Goal: Information Seeking & Learning: Learn about a topic

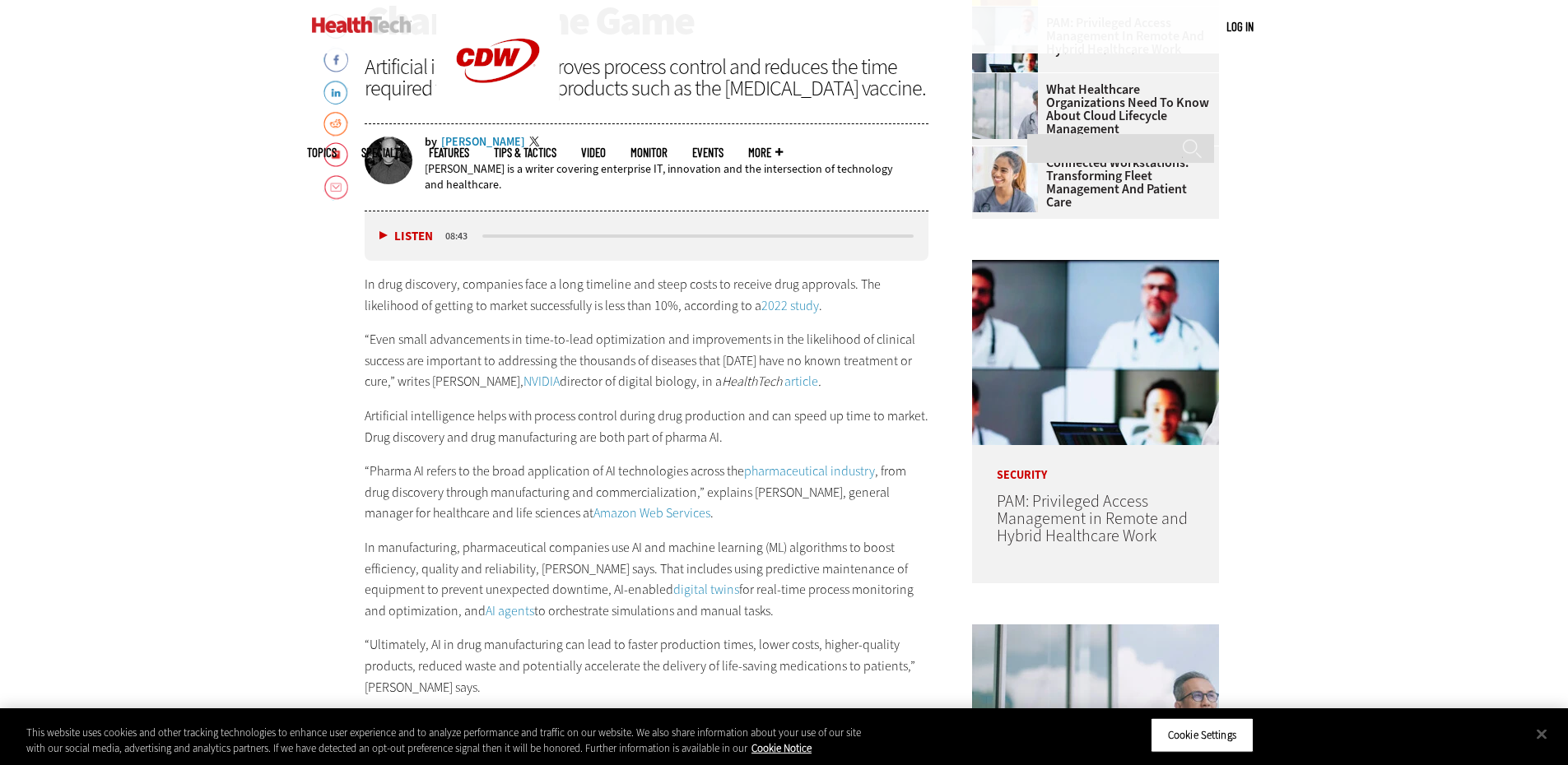
scroll to position [819, 0]
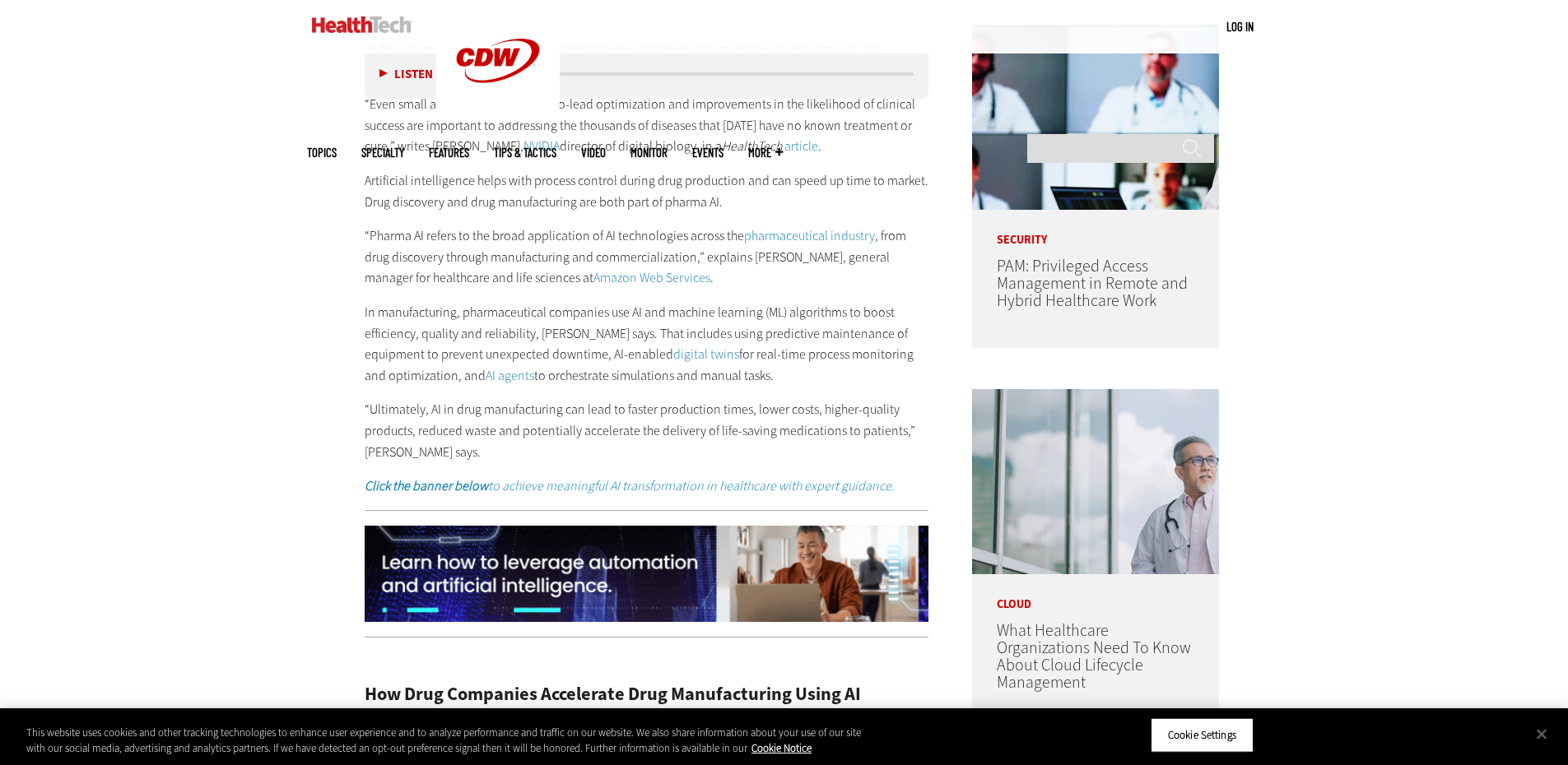
scroll to position [1312, 0]
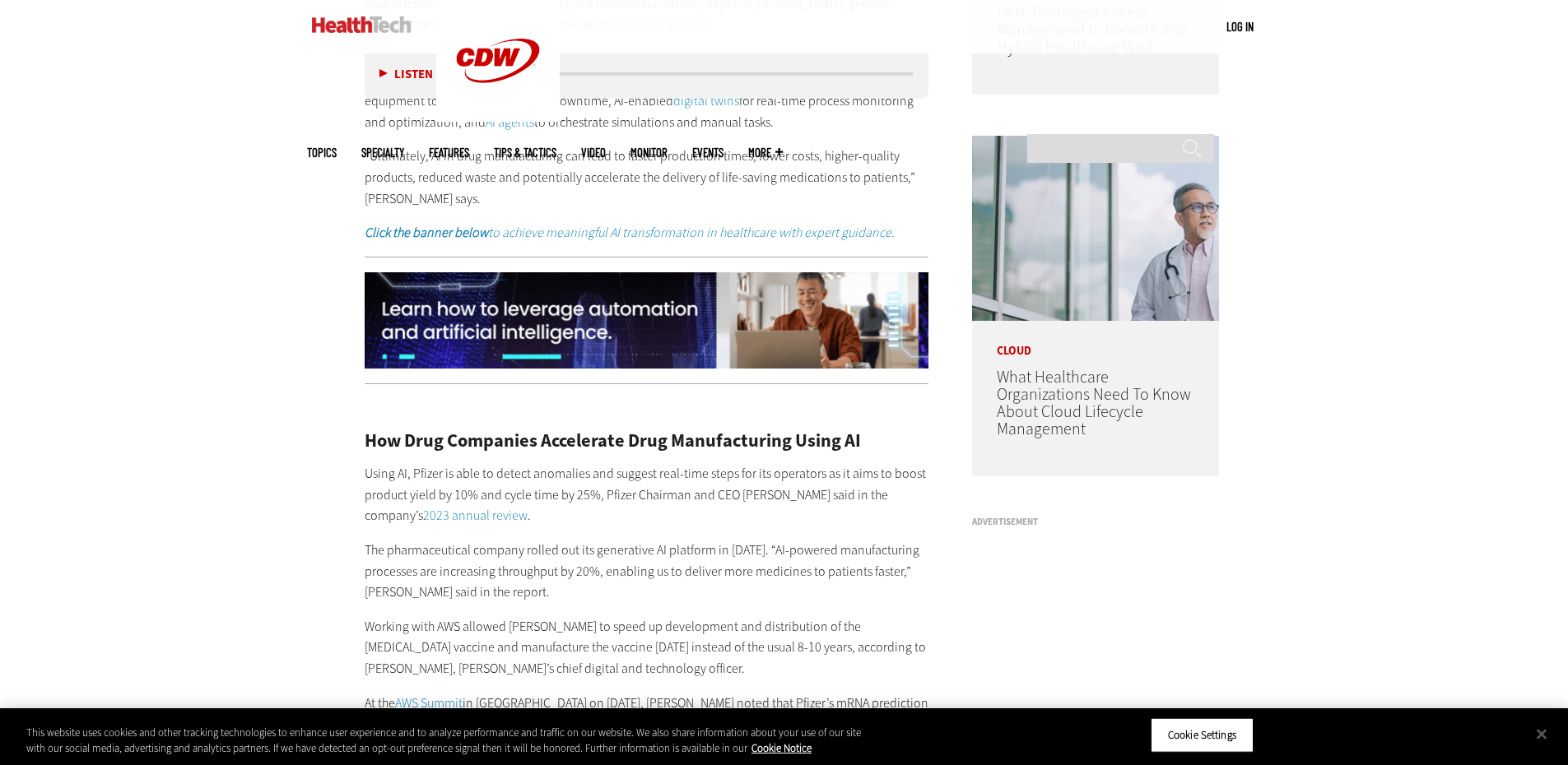
click at [400, 495] on p "Using AI, Pfizer is able to detect anomalies and suggest real-time steps for it…" at bounding box center [647, 495] width 565 height 64
click at [1080, 134] on input "Search" at bounding box center [1120, 149] width 187 height 29
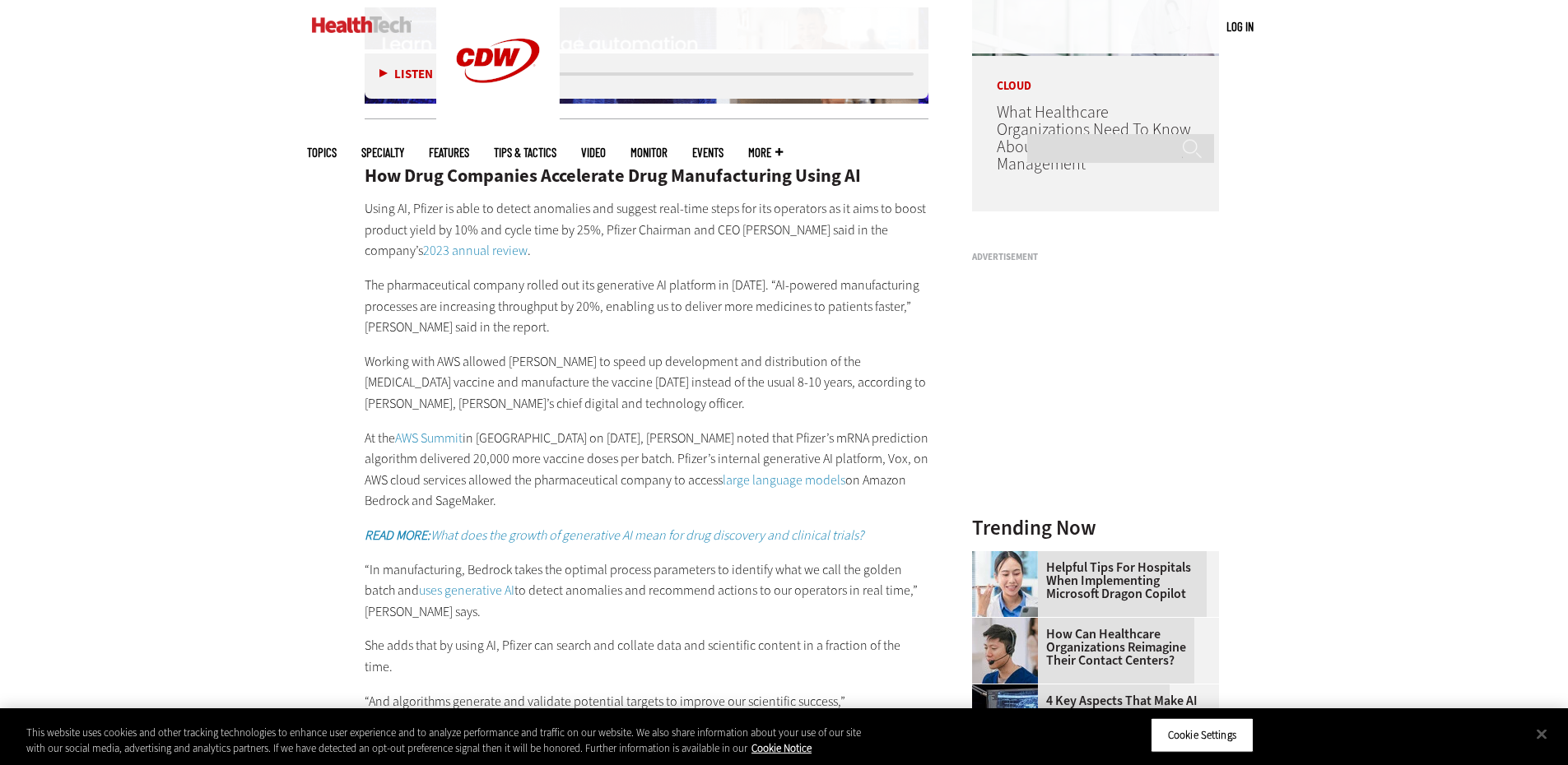
scroll to position [1641, 0]
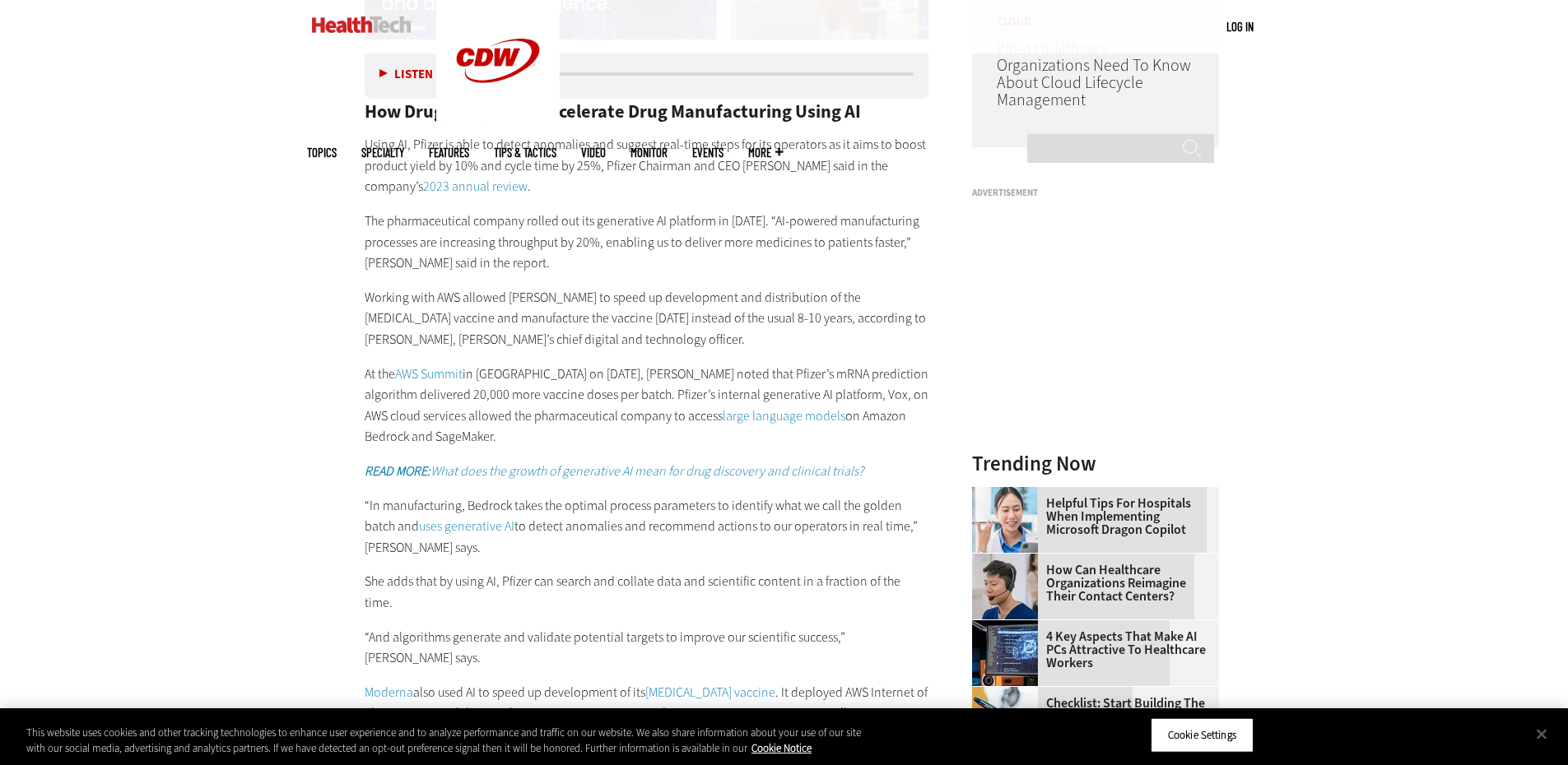
drag, startPoint x: 122, startPoint y: 133, endPoint x: 101, endPoint y: 196, distance: 66.4
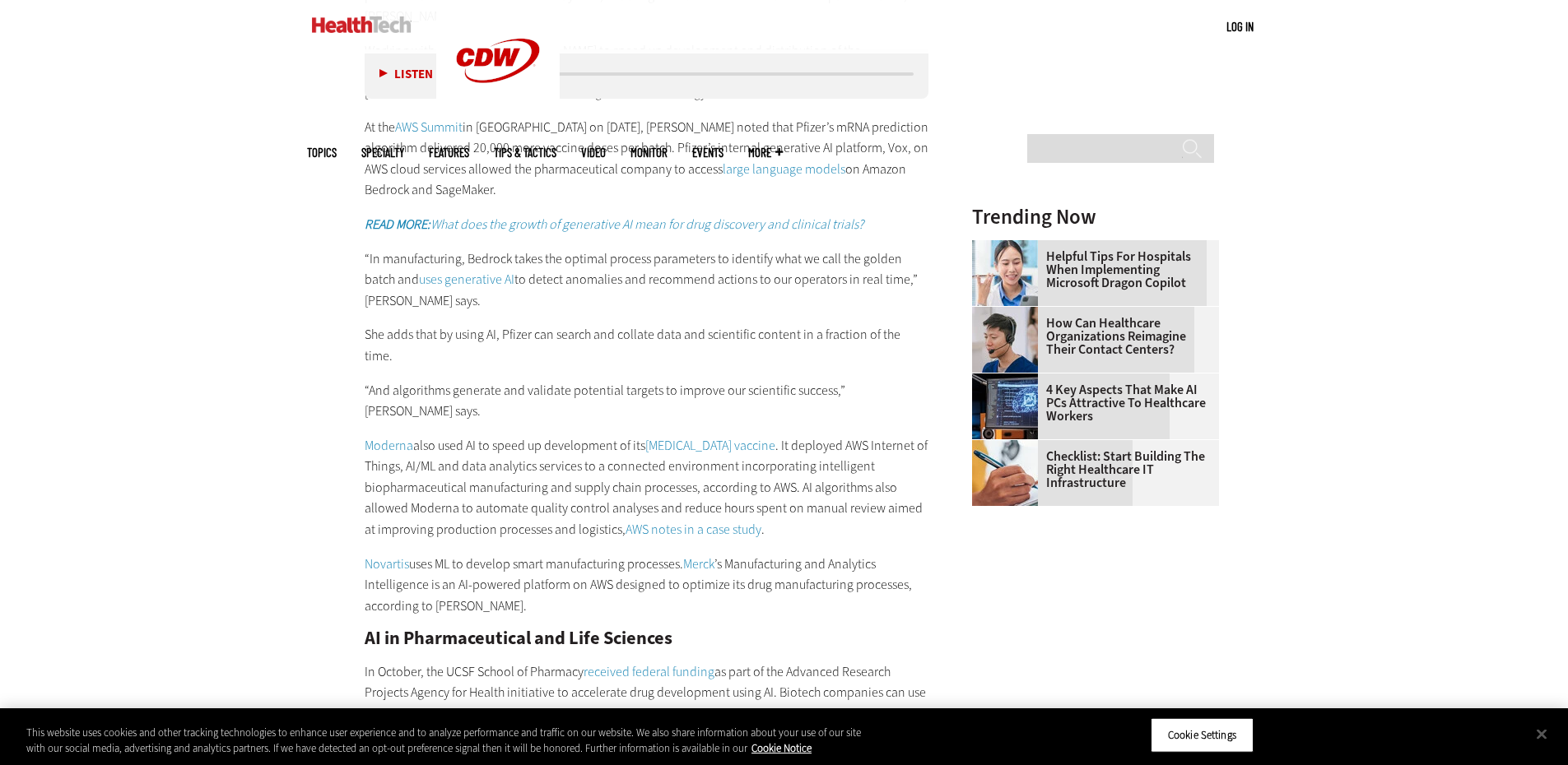
scroll to position [2026, 0]
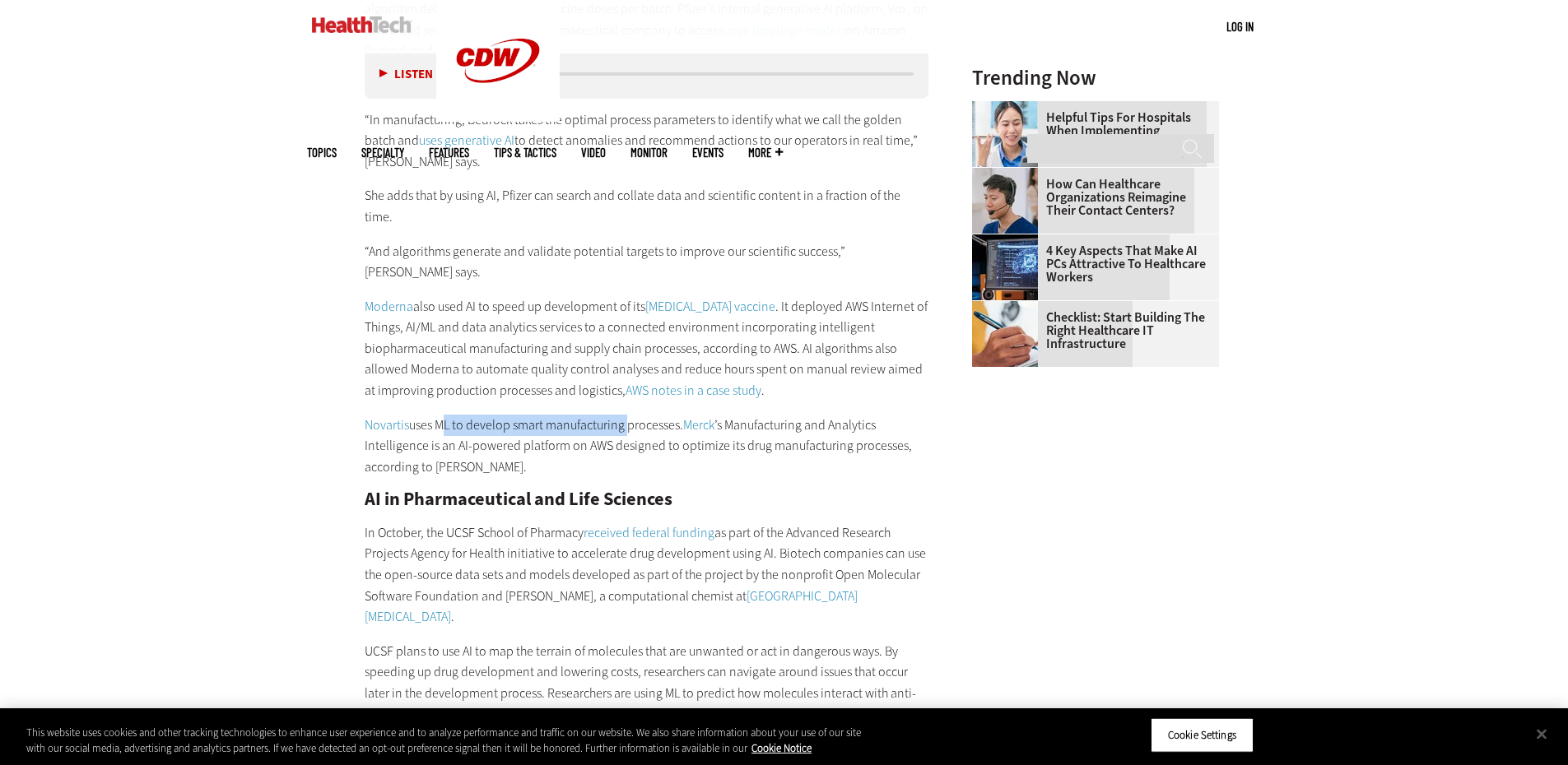
drag, startPoint x: 437, startPoint y: 382, endPoint x: 626, endPoint y: 386, distance: 189.0
click at [626, 415] on p "Novartis uses ML to develop smart manufacturing processes. Merck ’s Manufacturi…" at bounding box center [647, 446] width 565 height 64
click at [654, 415] on p "Novartis uses ML to develop smart manufacturing processes. Merck ’s Manufacturi…" at bounding box center [647, 446] width 565 height 64
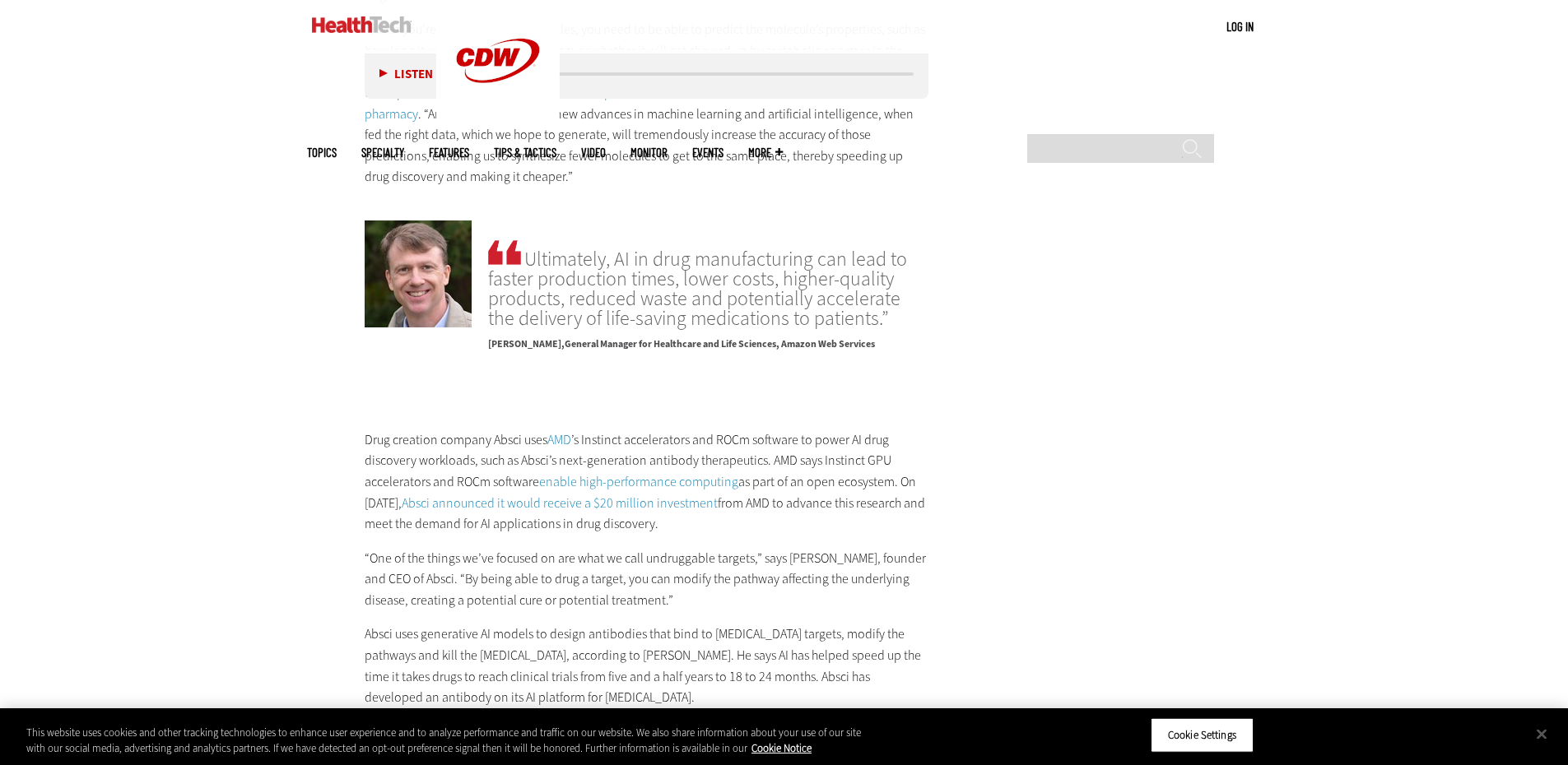
scroll to position [2860, 0]
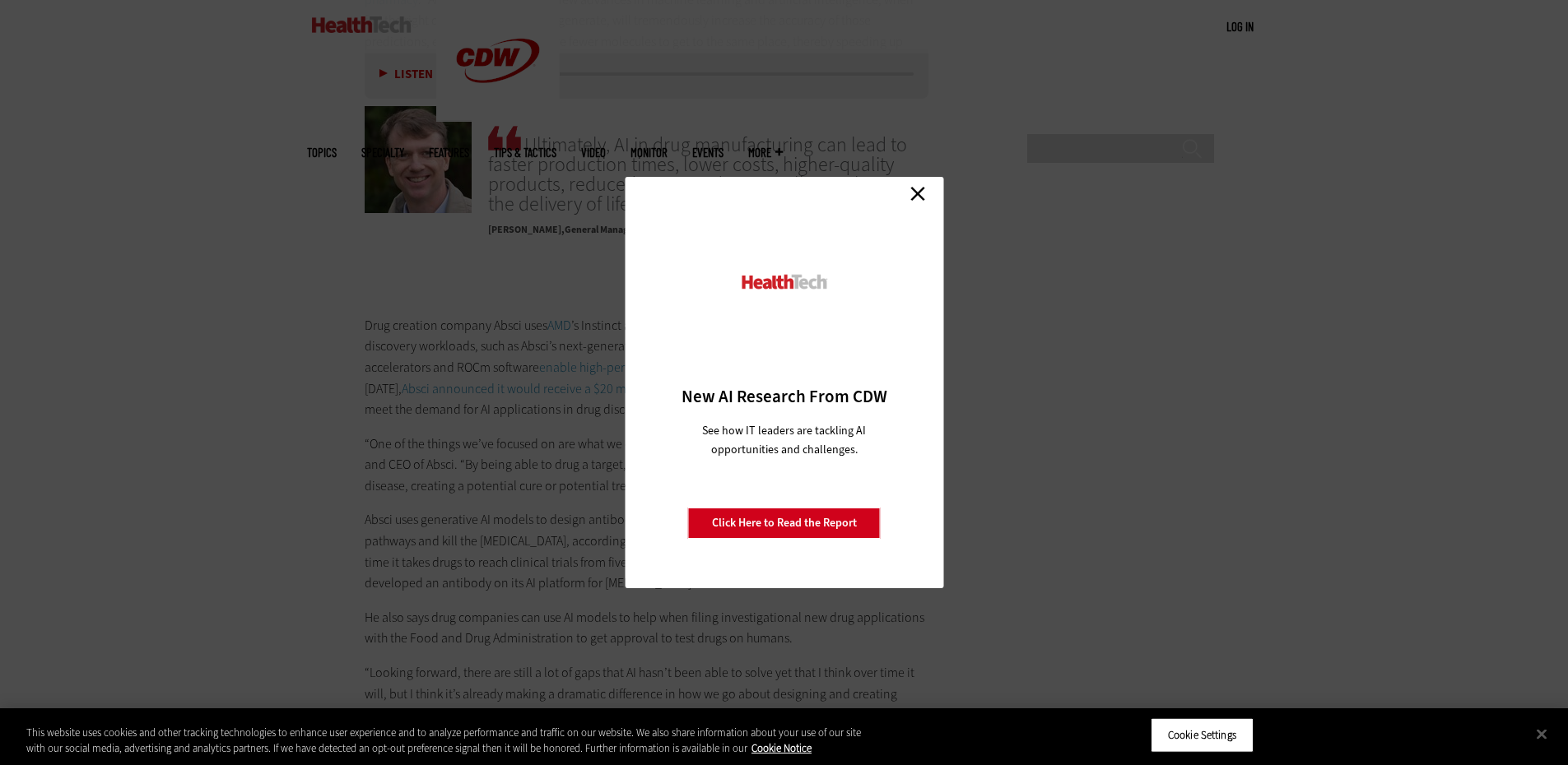
click at [916, 191] on link "Close" at bounding box center [917, 192] width 25 height 25
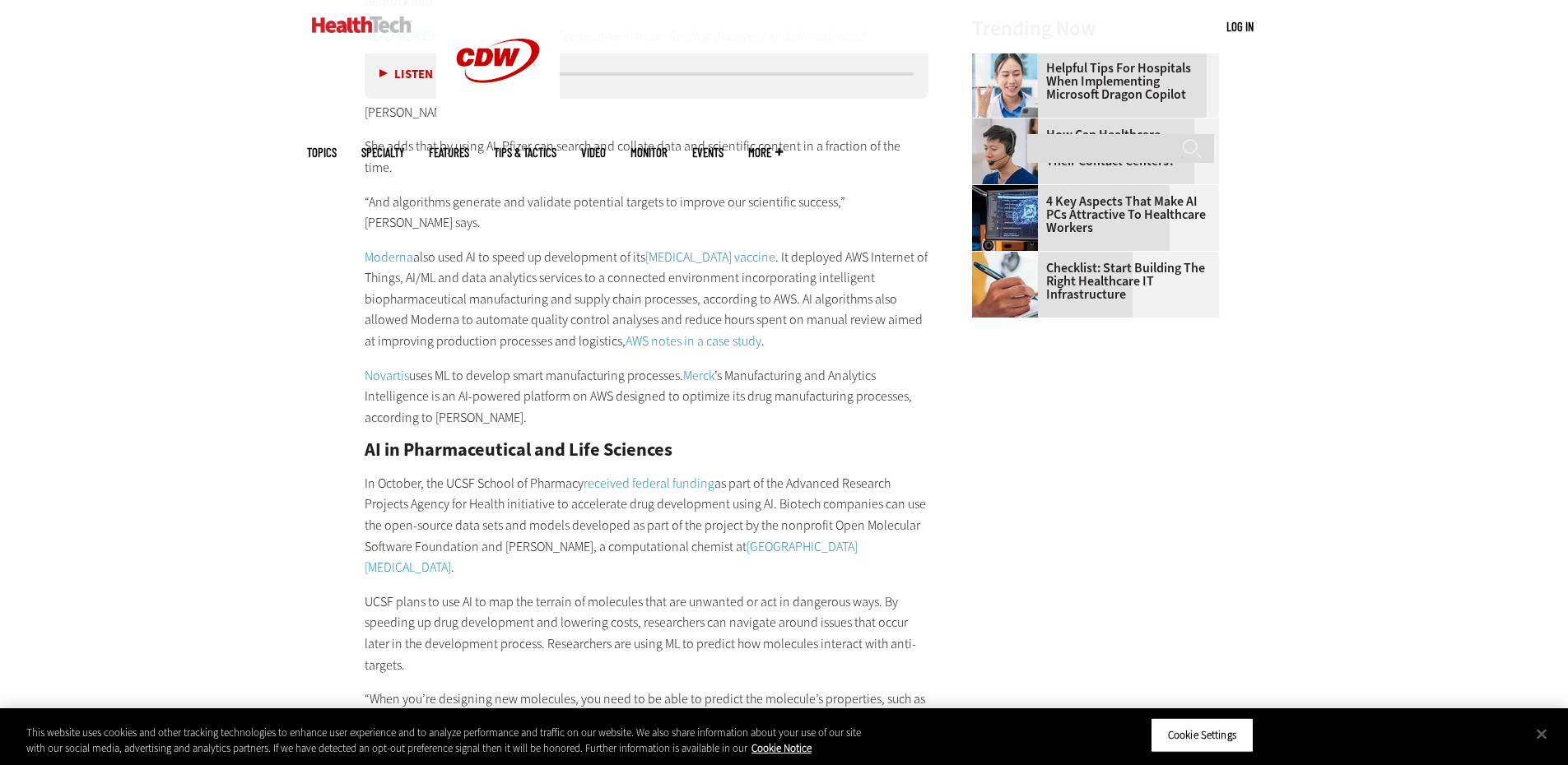
scroll to position [2037, 0]
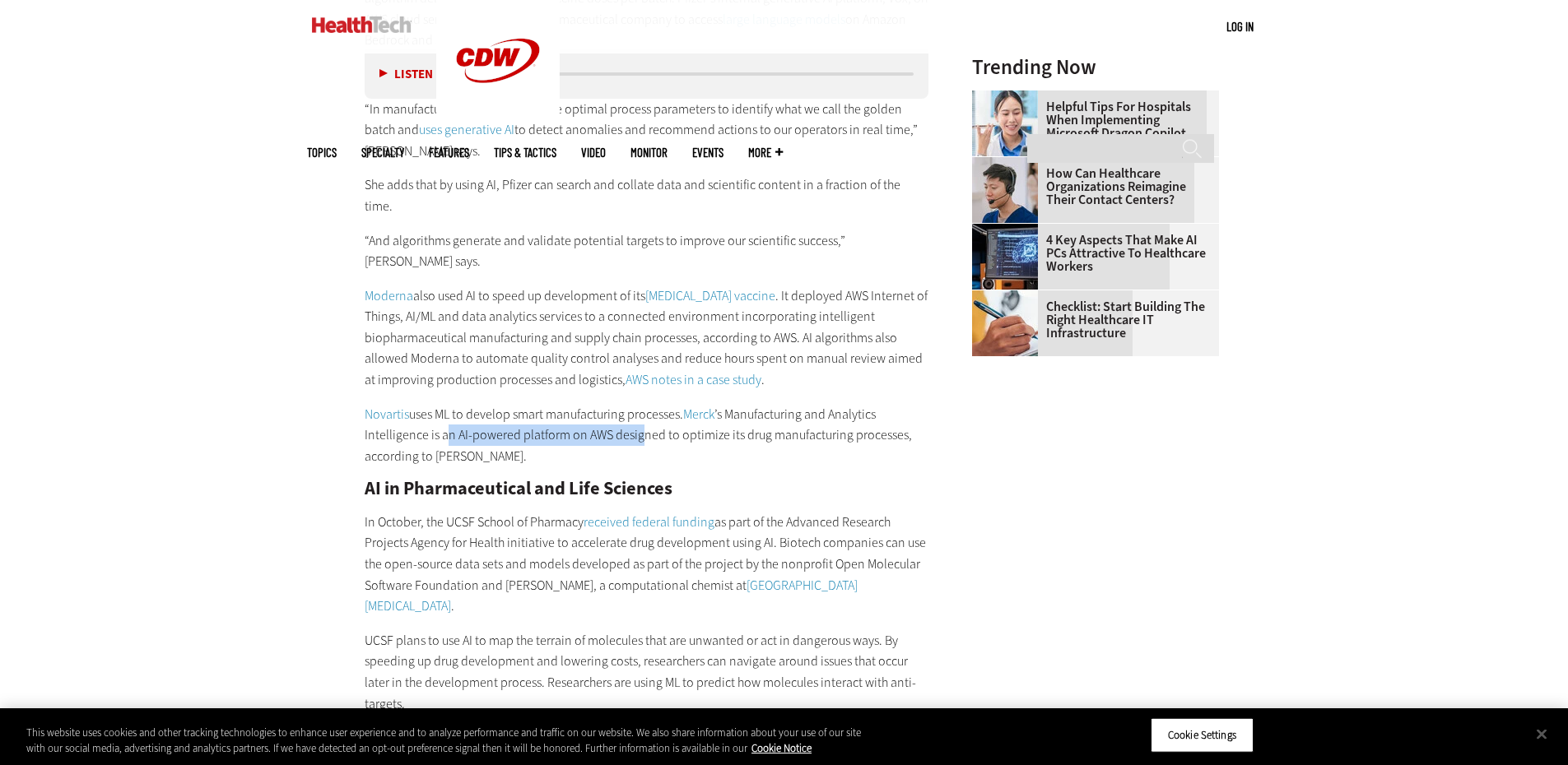
drag, startPoint x: 449, startPoint y: 396, endPoint x: 712, endPoint y: 417, distance: 263.8
click at [665, 404] on p "Novartis uses ML to develop smart manufacturing processes. Merck ’s Manufacturi…" at bounding box center [647, 436] width 565 height 64
click at [712, 417] on p "Novartis uses ML to develop smart manufacturing processes. Merck ’s Manufacturi…" at bounding box center [647, 436] width 565 height 64
drag, startPoint x: 735, startPoint y: 393, endPoint x: 851, endPoint y: 404, distance: 116.5
click at [851, 404] on p "Novartis uses ML to develop smart manufacturing processes. Merck ’s Manufacturi…" at bounding box center [647, 436] width 565 height 64
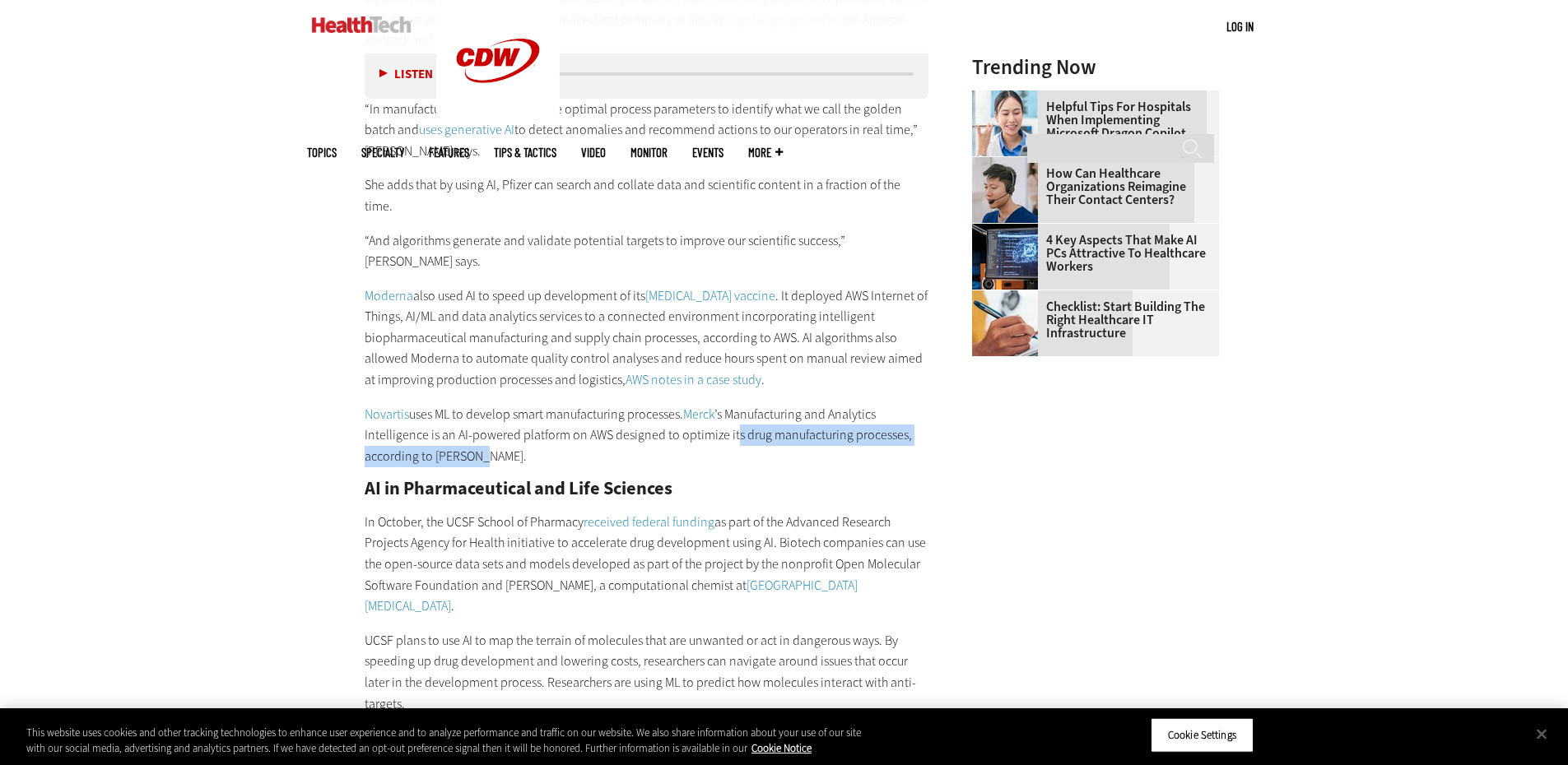
click at [535, 420] on p "Novartis uses ML to develop smart manufacturing processes. Merck ’s Manufacturi…" at bounding box center [647, 436] width 565 height 64
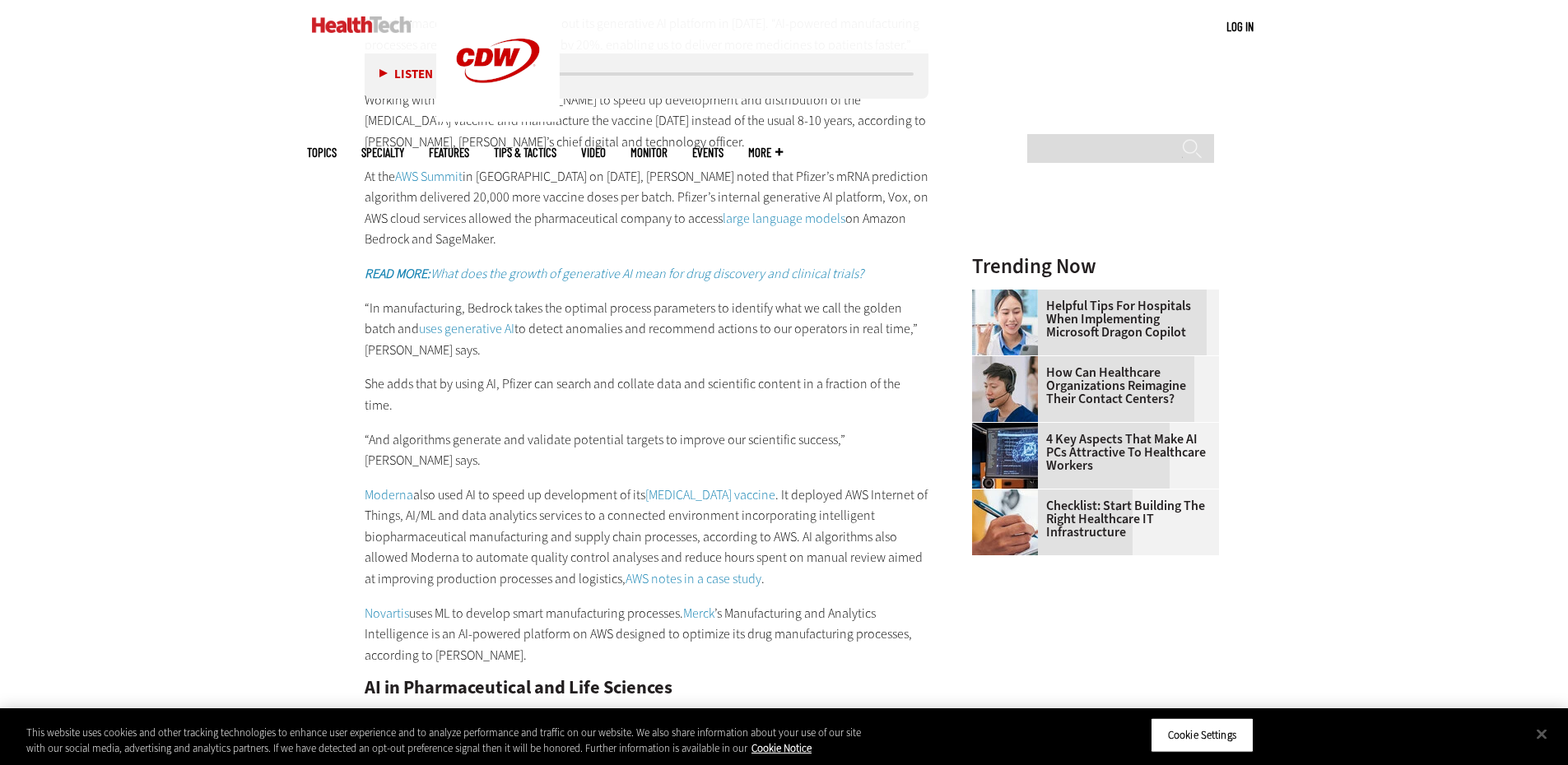
scroll to position [1873, 0]
